Goal: Check status

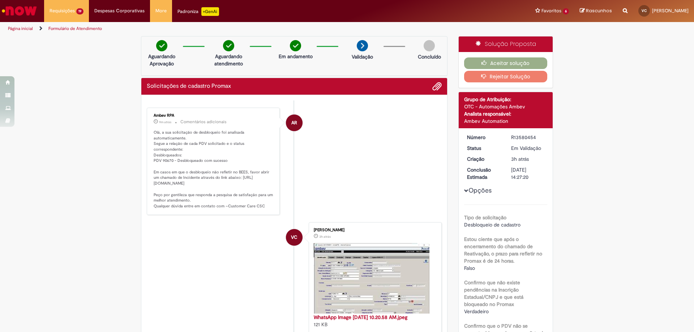
click at [165, 155] on p "Olá, a sua solicitação de desbloqueio foi analisada automaticamente. Segue a re…" at bounding box center [214, 170] width 120 height 80
copy p "90670"
click at [351, 174] on li "AR Ambev RPA 21m atrás 21 minutos atrás Comentários adicionais Olá, a sua solic…" at bounding box center [294, 161] width 295 height 107
click at [164, 155] on p "Olá, a sua solicitação de desbloqueio foi analisada automaticamente. Segue a re…" at bounding box center [214, 170] width 120 height 80
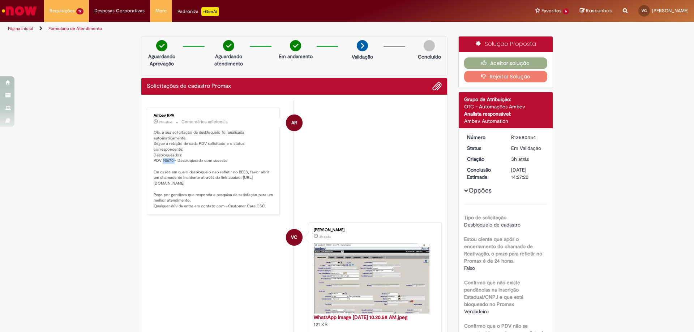
click at [164, 155] on p "Olá, a sua solicitação de desbloqueio foi analisada automaticamente. Segue a re…" at bounding box center [214, 170] width 120 height 80
copy p "90670"
click at [236, 291] on li "VC [PERSON_NAME] 3h atrás 3 horas atrás WhatsApp Image [DATE] 10.20.58 AM.jpeg …" at bounding box center [294, 278] width 295 height 112
